Goal: Information Seeking & Learning: Check status

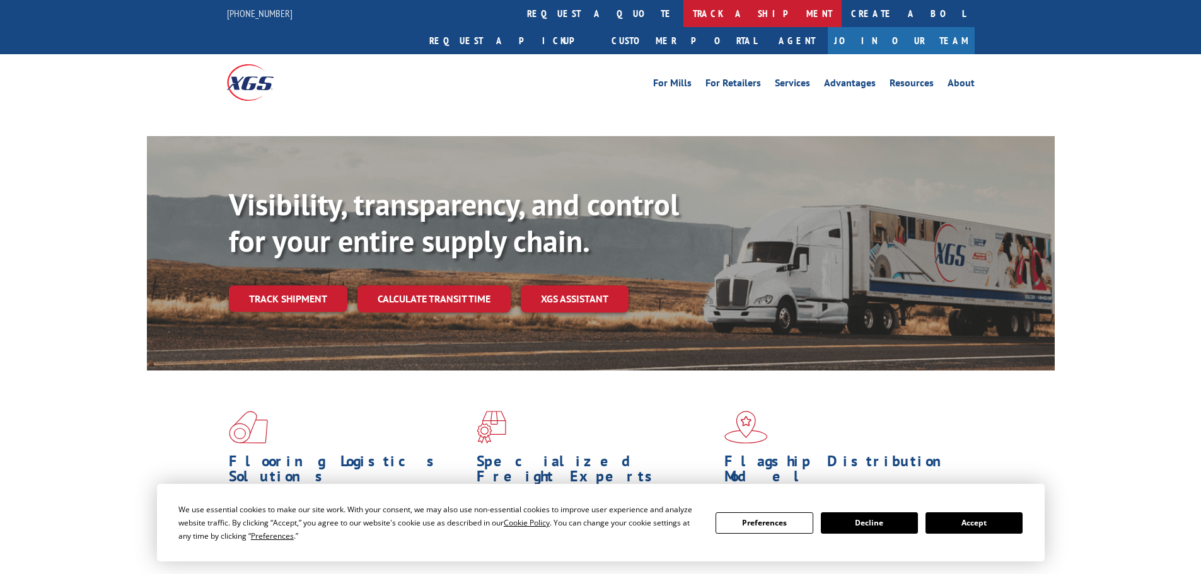
click at [683, 11] on link "track a shipment" at bounding box center [762, 13] width 158 height 27
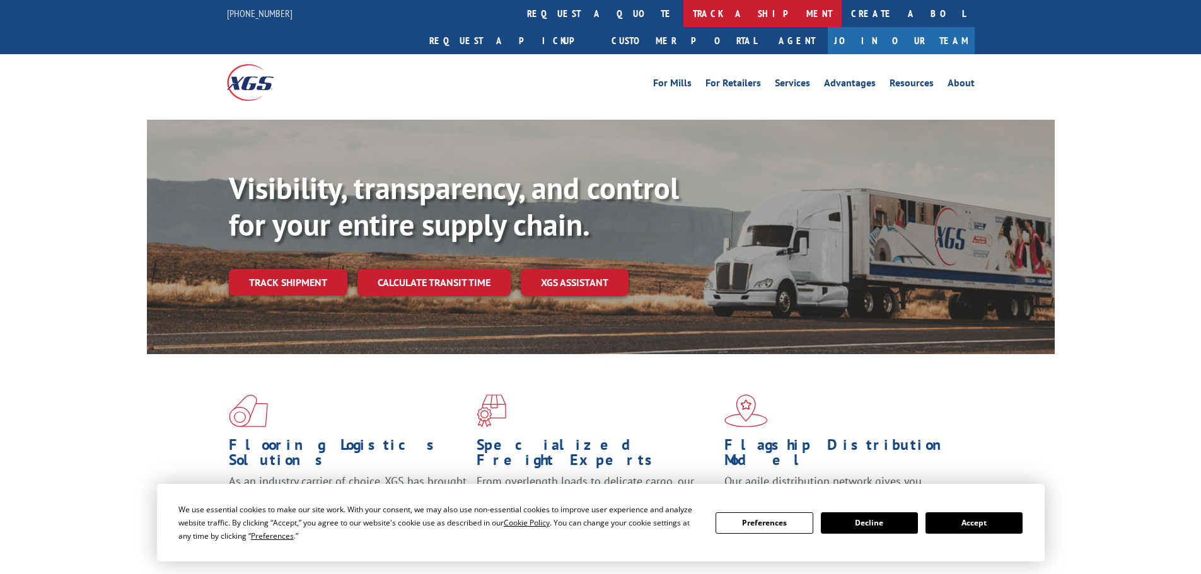
click at [683, 19] on link "track a shipment" at bounding box center [762, 13] width 158 height 27
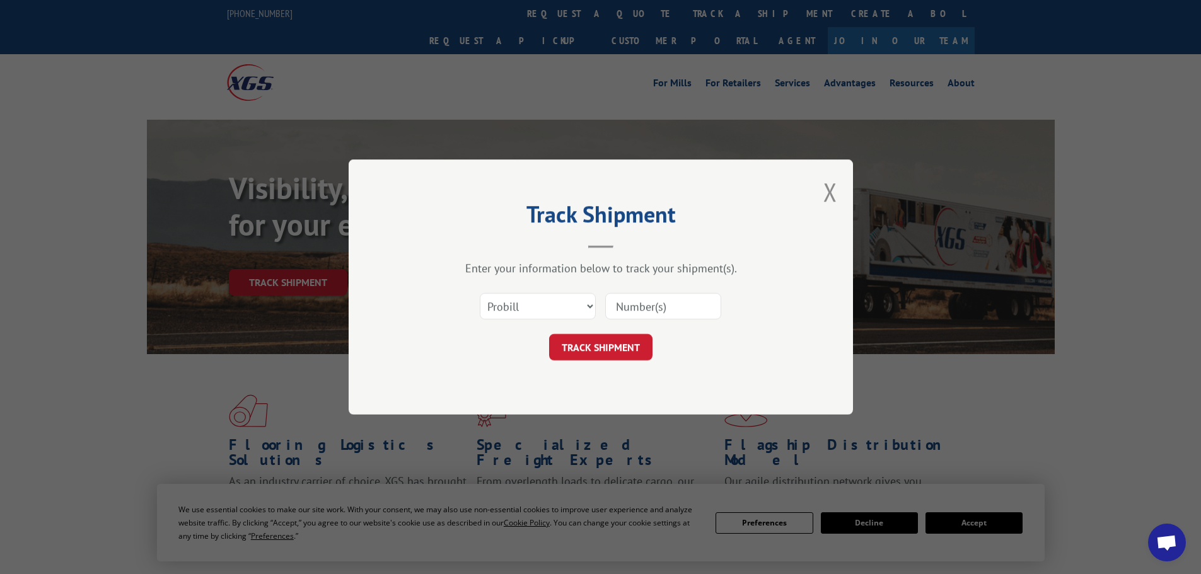
click at [656, 297] on input at bounding box center [663, 306] width 116 height 26
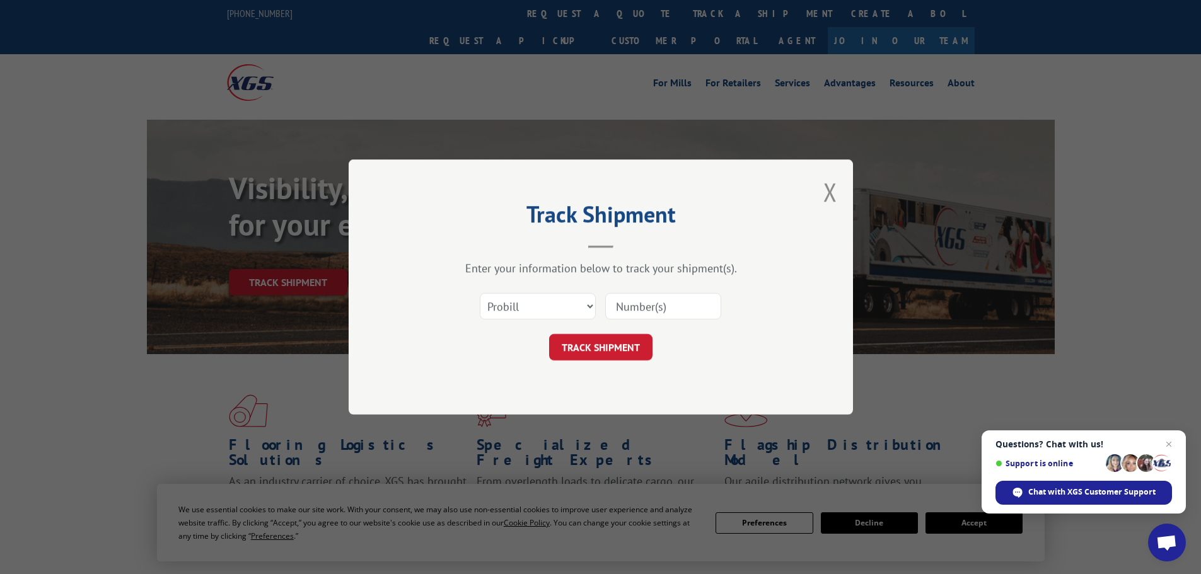
paste input "476367"
type input "476367"
drag, startPoint x: 603, startPoint y: 346, endPoint x: 606, endPoint y: 332, distance: 14.1
click at [603, 335] on button "TRACK SHIPMENT" at bounding box center [600, 347] width 103 height 26
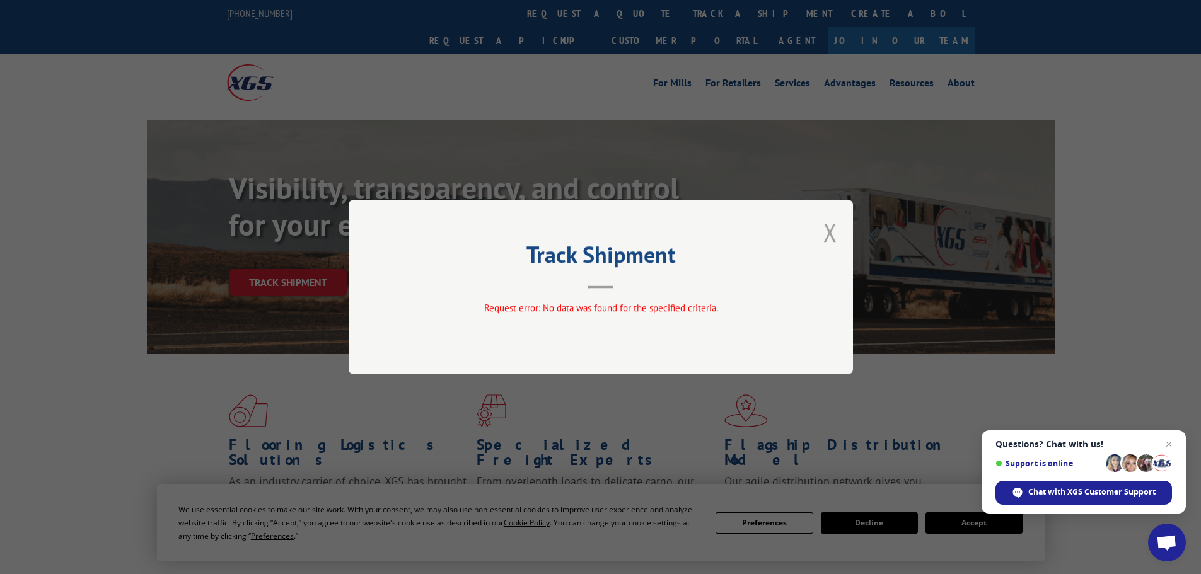
drag, startPoint x: 831, startPoint y: 227, endPoint x: 814, endPoint y: 207, distance: 25.5
click at [830, 226] on button "Close modal" at bounding box center [830, 232] width 14 height 33
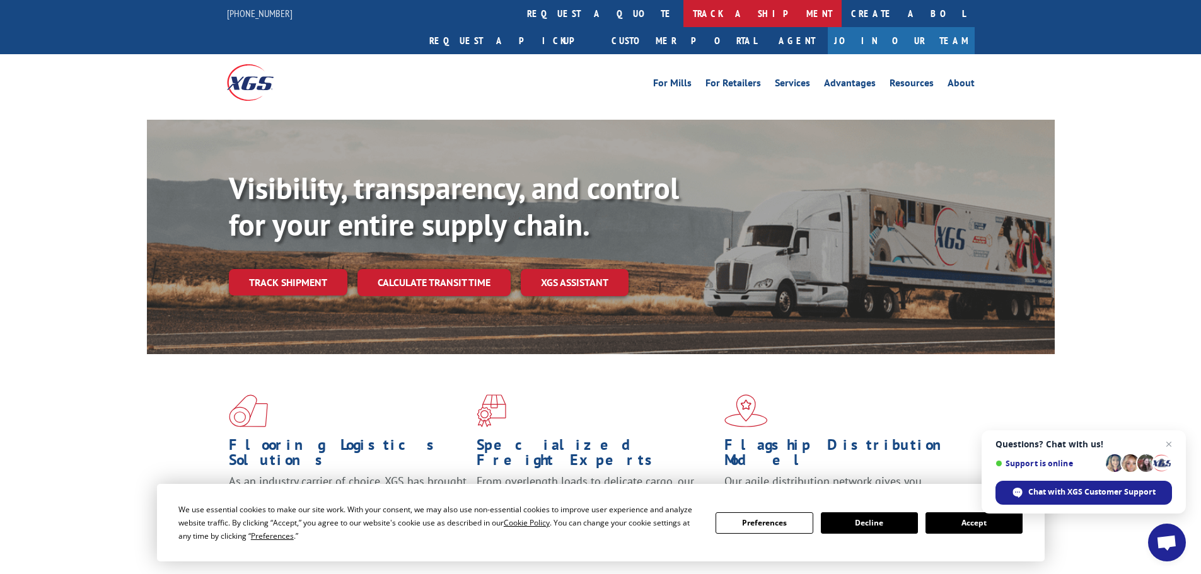
click at [683, 17] on link "track a shipment" at bounding box center [762, 13] width 158 height 27
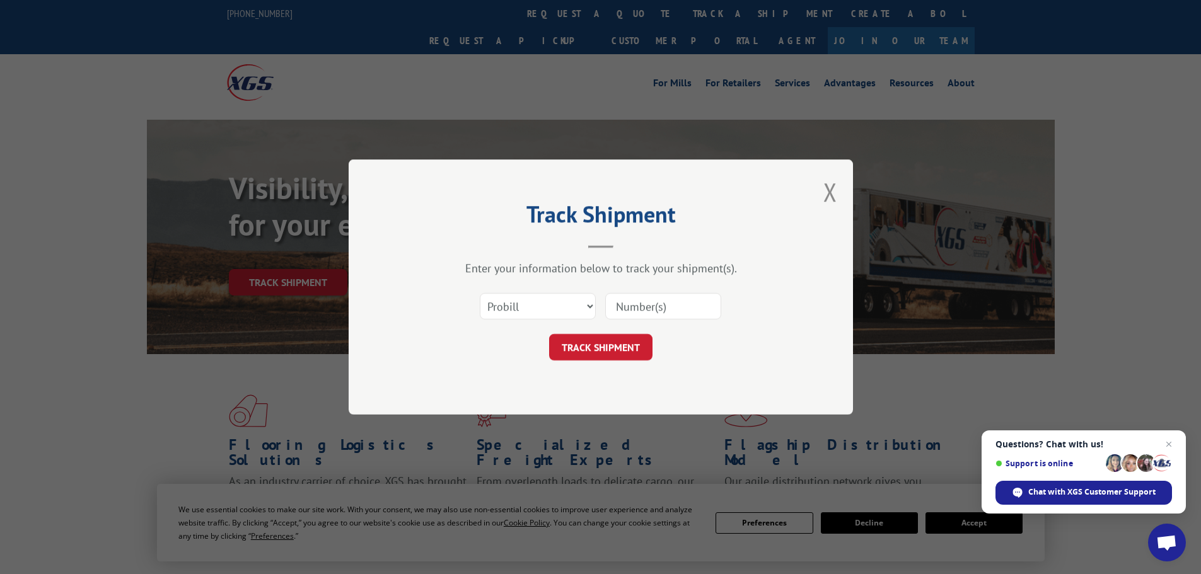
click at [674, 304] on input at bounding box center [663, 306] width 116 height 26
paste input "018955251003"
type input "018955251003"
click at [608, 336] on button "TRACK SHIPMENT" at bounding box center [600, 347] width 103 height 26
